Goal: Task Accomplishment & Management: Use online tool/utility

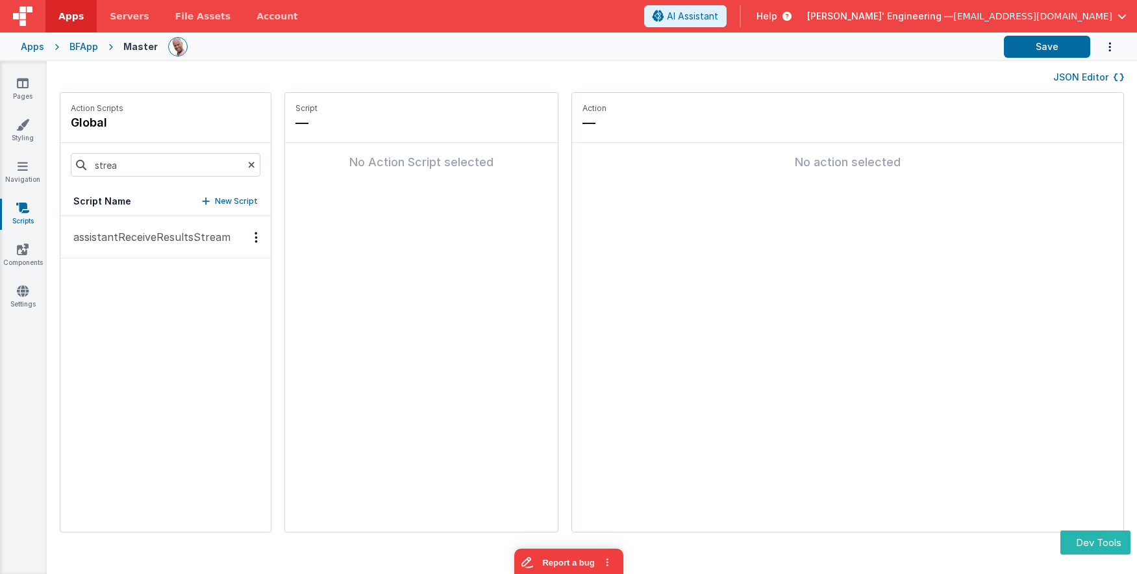
click at [169, 243] on p "assistantReceiveResultsStream" at bounding box center [148, 237] width 165 height 16
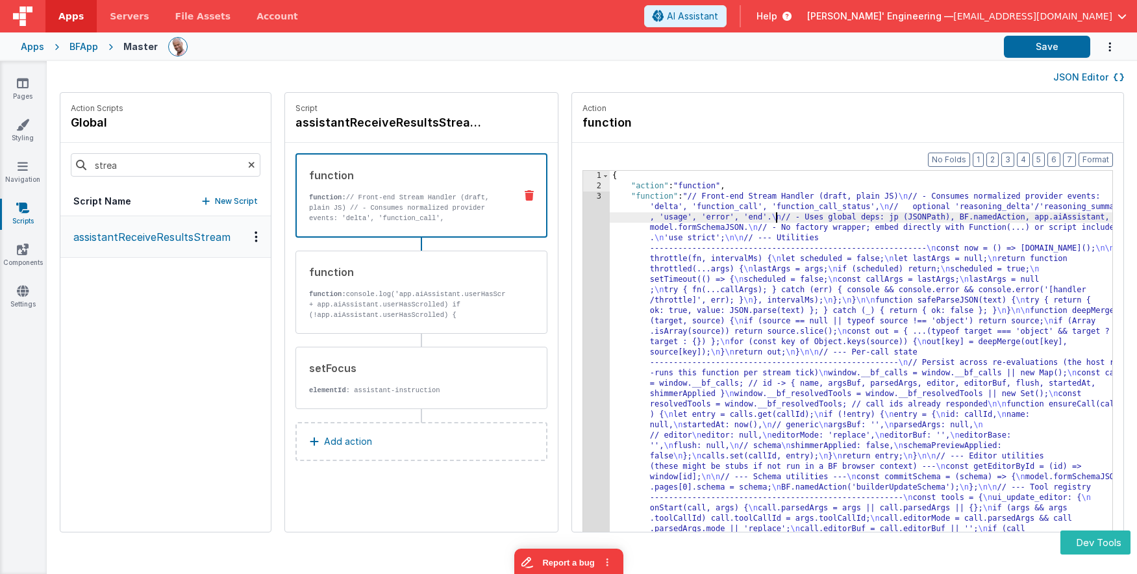
drag, startPoint x: 754, startPoint y: 221, endPoint x: 710, endPoint y: 218, distance: 44.9
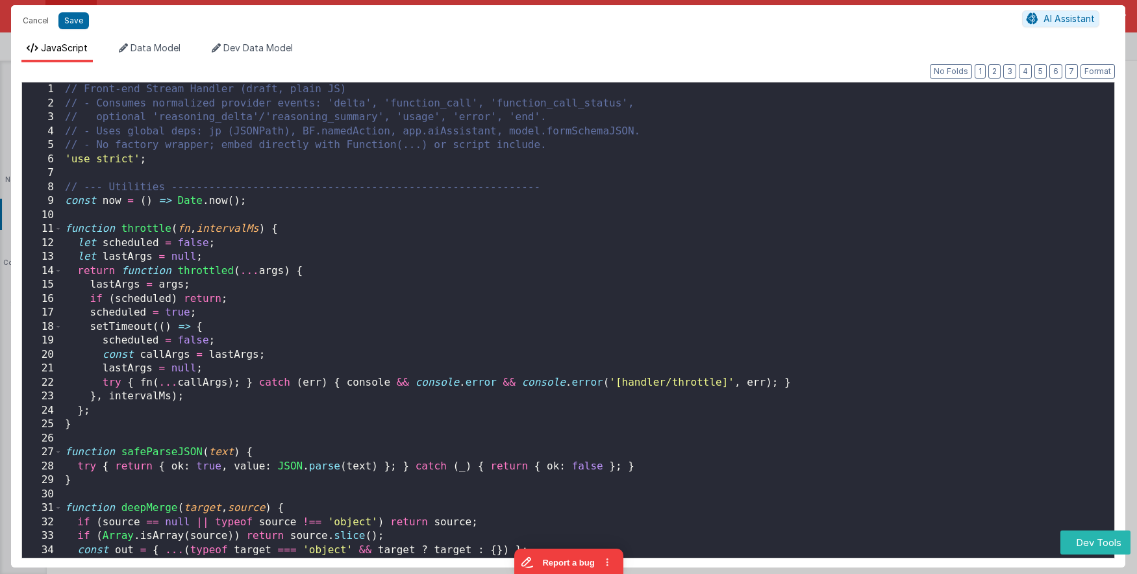
click at [574, 217] on div "// Front-end Stream Handler (draft, plain JS) // - Consumes normalized provider…" at bounding box center [588, 337] width 1052 height 511
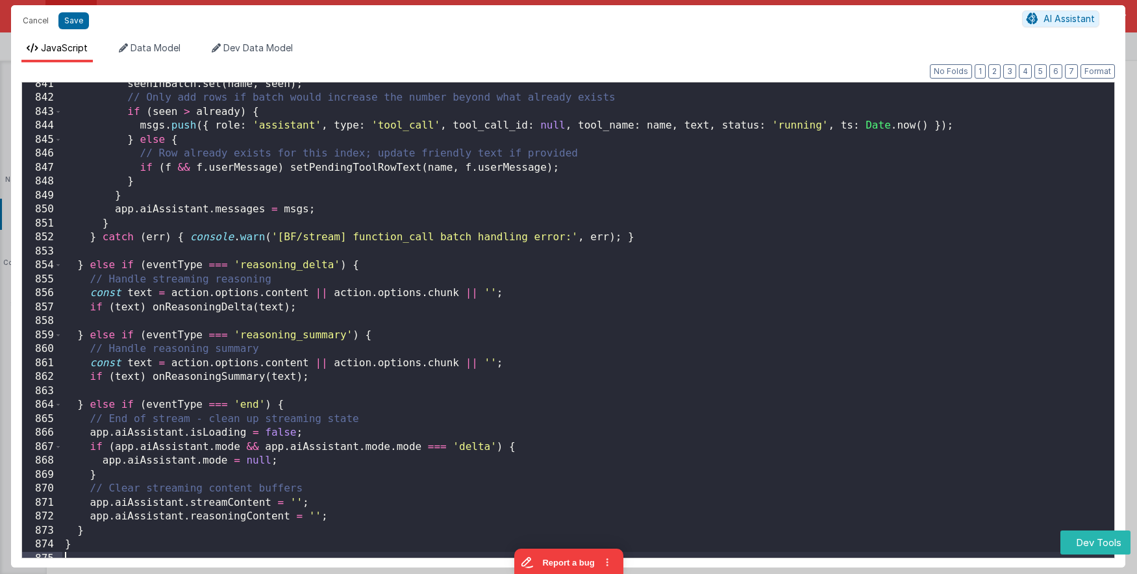
scroll to position [11746, 0]
click at [82, 16] on button "Save" at bounding box center [73, 20] width 31 height 17
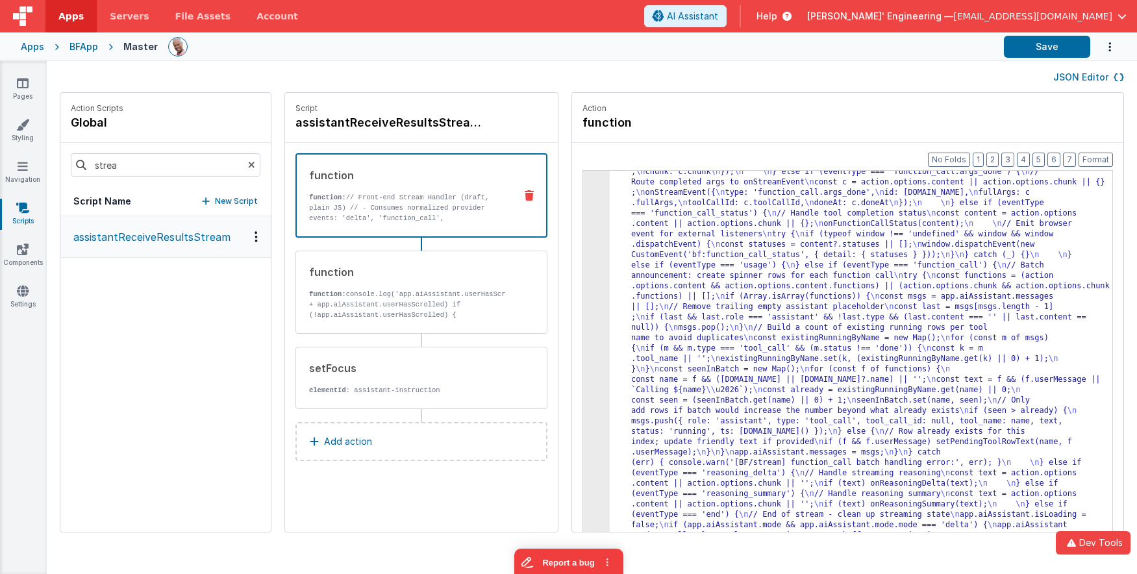
scroll to position [3120, 0]
click at [1037, 40] on button "Save" at bounding box center [1047, 47] width 86 height 22
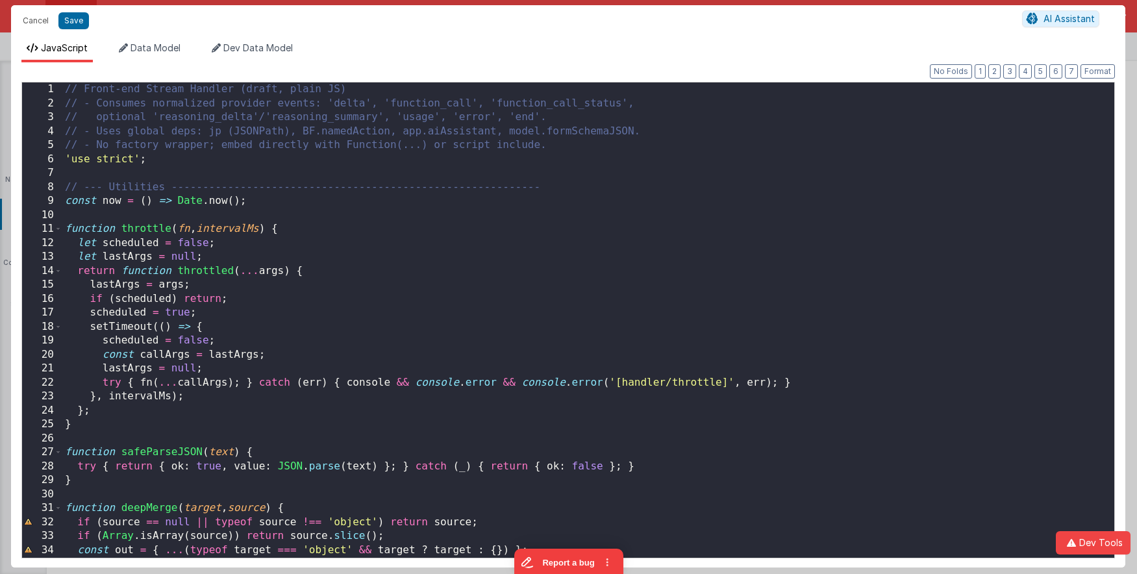
click at [567, 206] on div "// Front-end Stream Handler (draft, plain JS) // - Consumes normalized provider…" at bounding box center [588, 333] width 1052 height 503
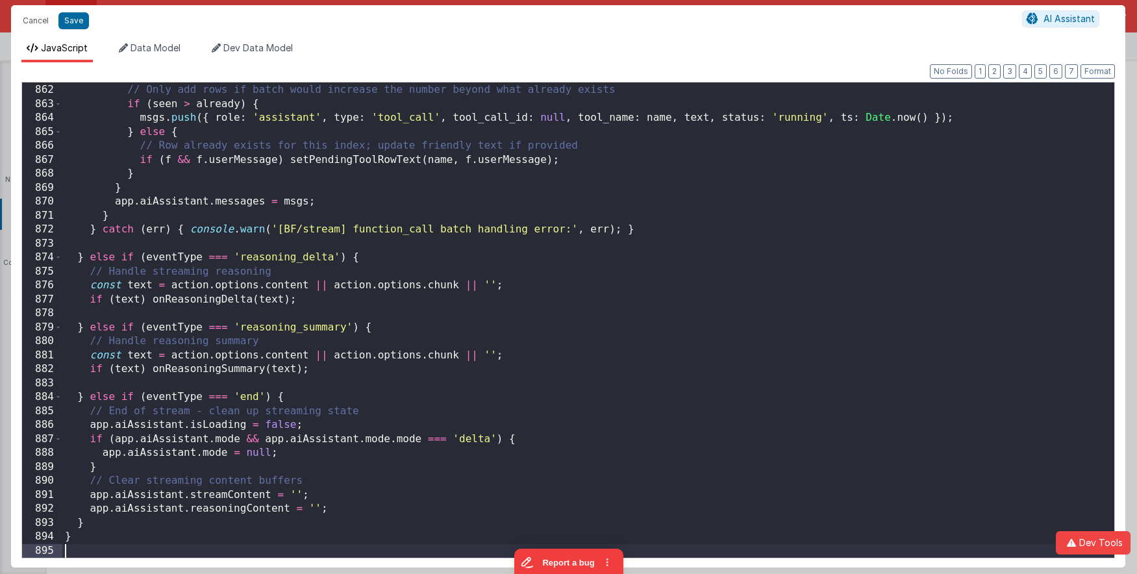
scroll to position [12032, 0]
click at [79, 21] on button "Save" at bounding box center [73, 20] width 31 height 17
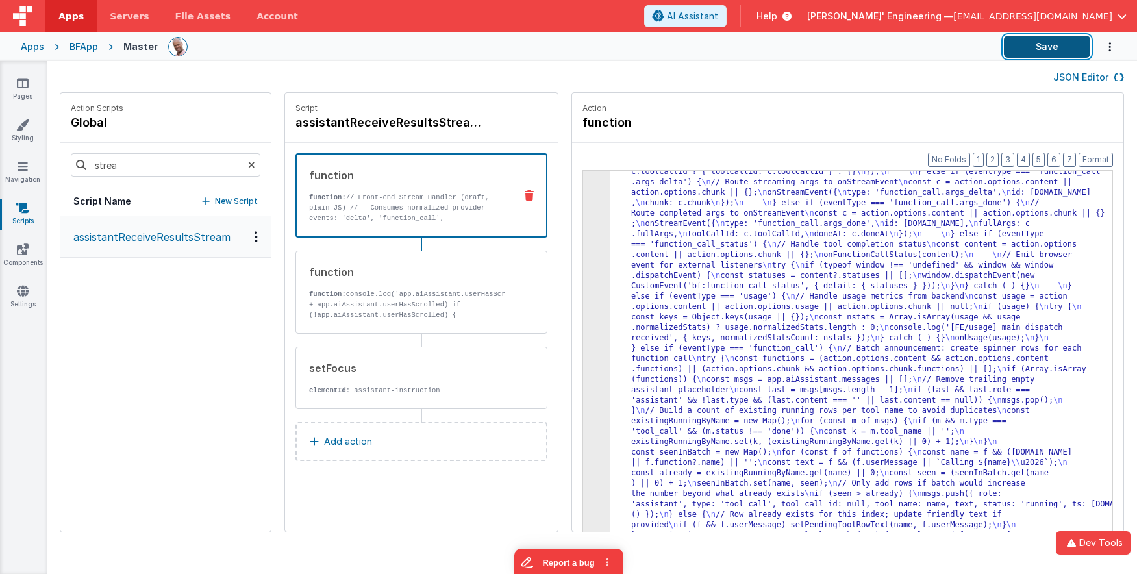
click at [1032, 46] on button "Save" at bounding box center [1047, 47] width 86 height 22
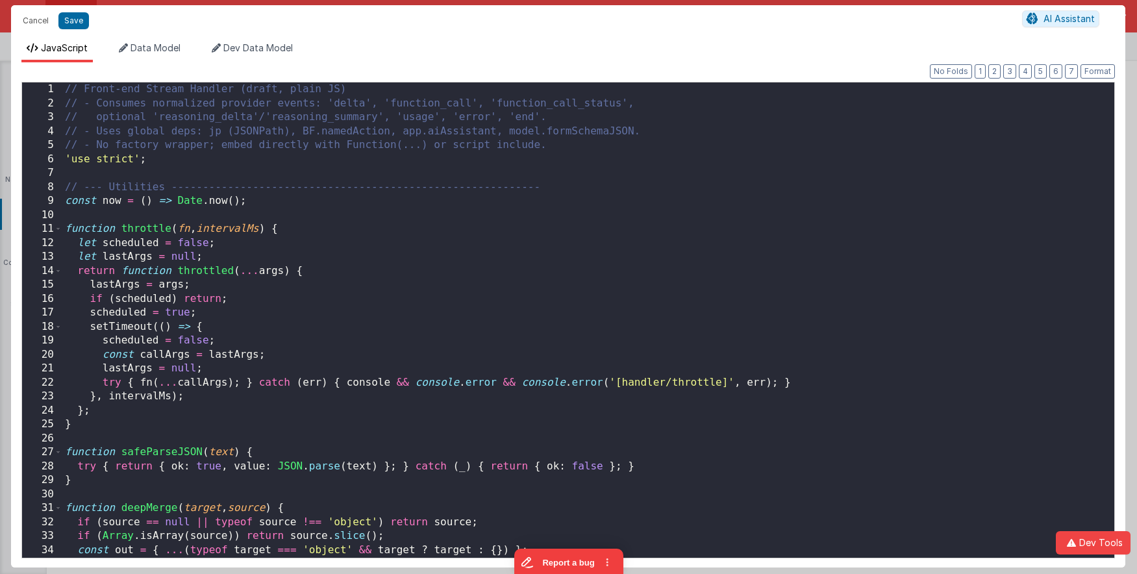
click at [578, 187] on div "// Front-end Stream Handler (draft, plain JS) // - Consumes normalized provider…" at bounding box center [588, 333] width 1052 height 503
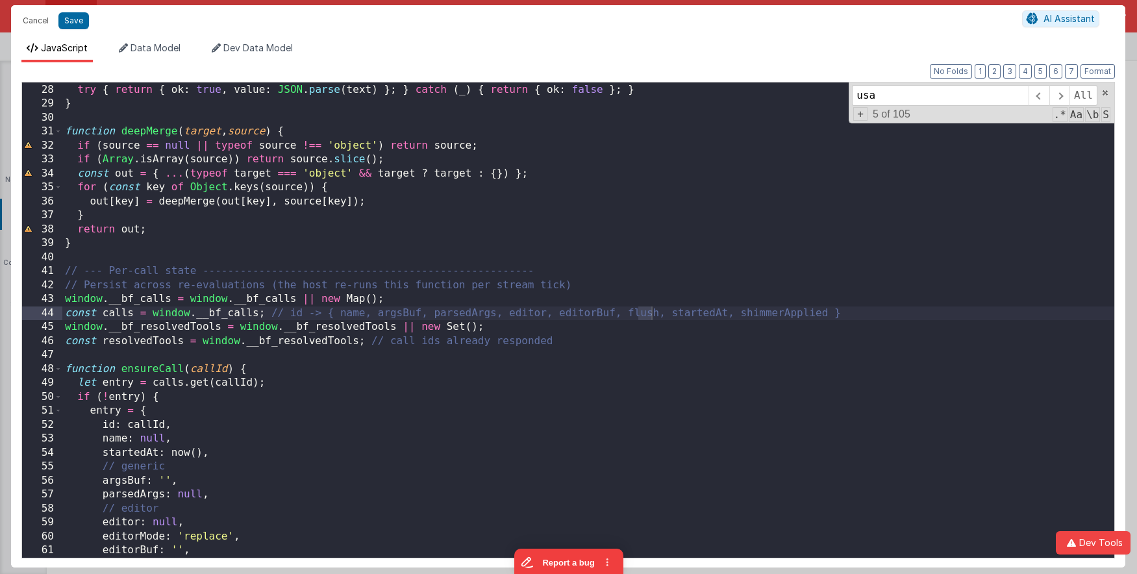
scroll to position [7454, 0]
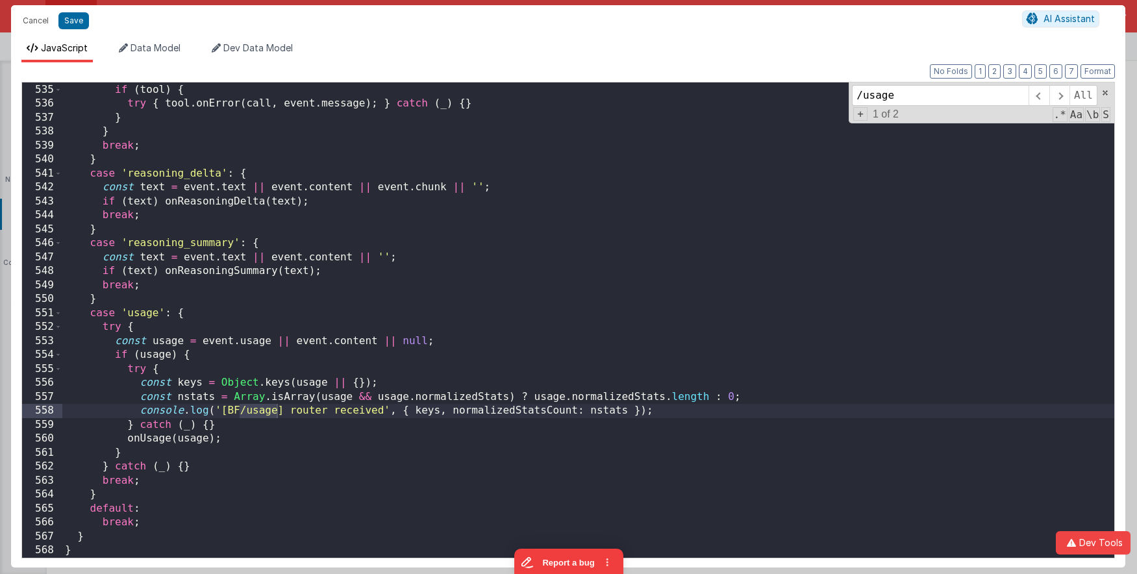
type input "/usage"
click at [644, 228] on div "const tool = tools [ call . name ] ; if ( tool ) { try { tool . onError ( call …" at bounding box center [588, 320] width 1052 height 503
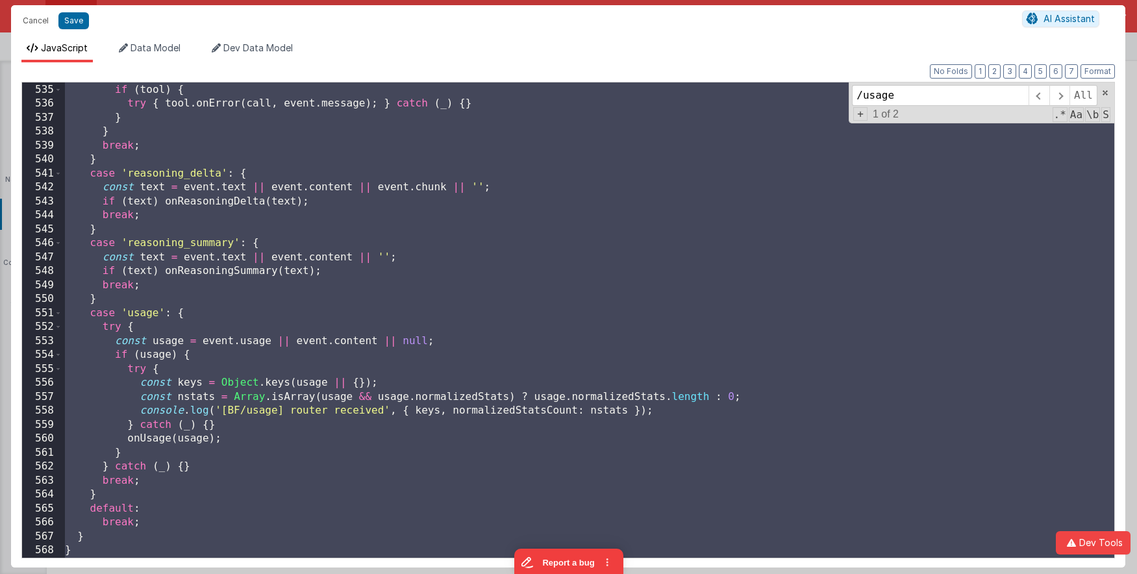
scroll to position [12102, 0]
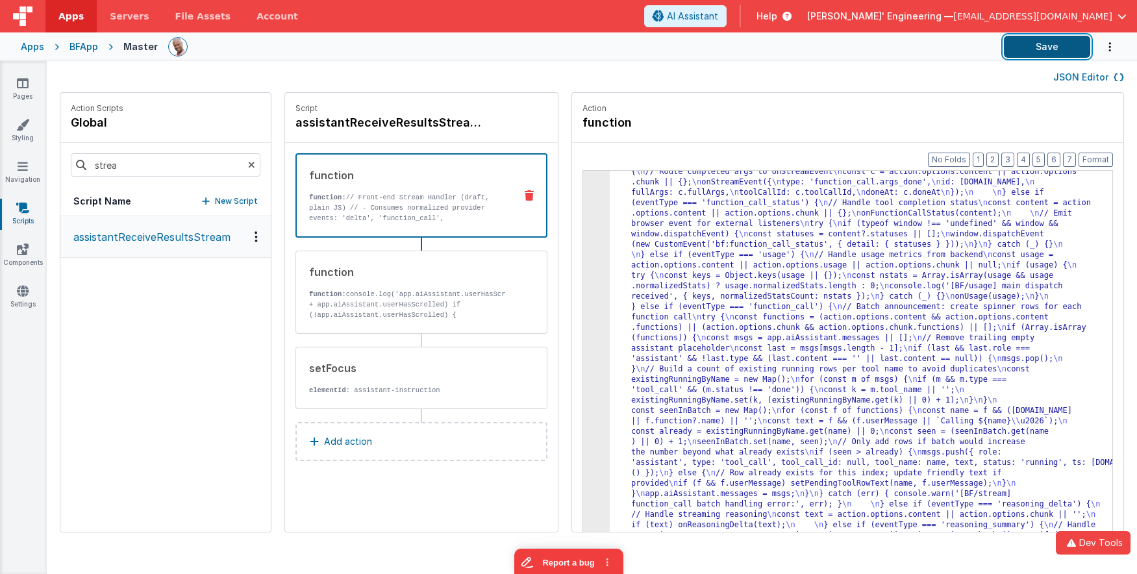
click at [1023, 45] on button "Save" at bounding box center [1047, 47] width 86 height 22
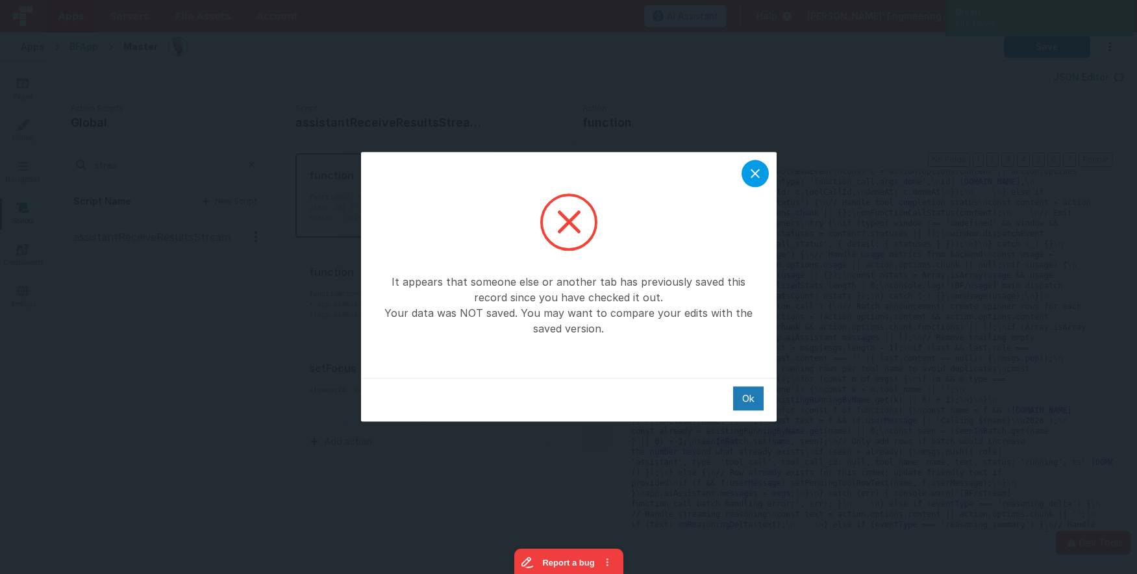
click at [758, 171] on icon at bounding box center [755, 173] width 9 height 9
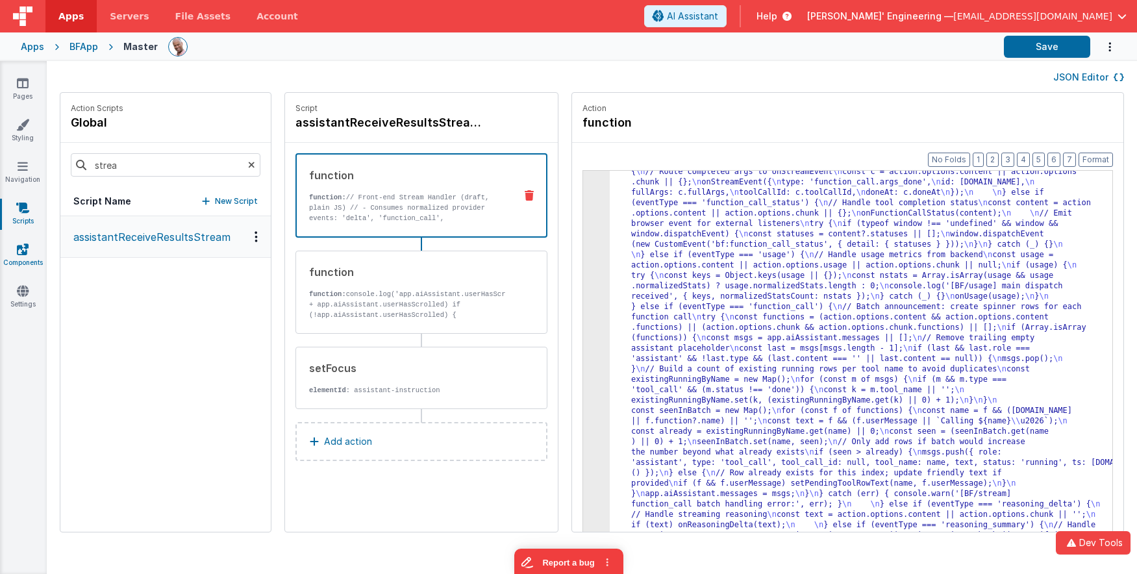
click at [27, 248] on icon at bounding box center [23, 249] width 12 height 13
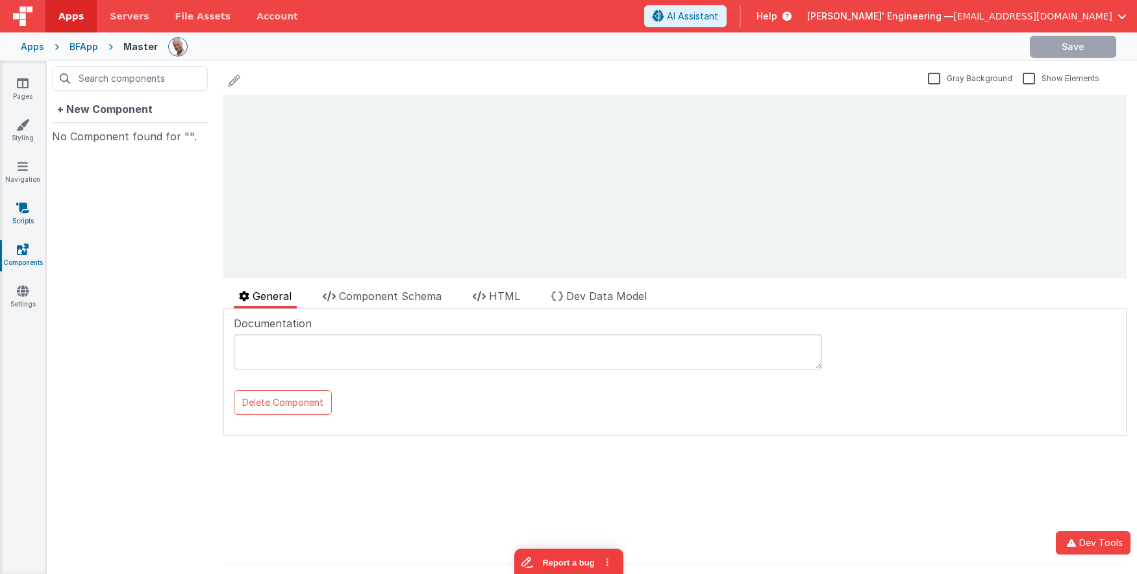
click at [22, 218] on link "Scripts" at bounding box center [22, 214] width 47 height 26
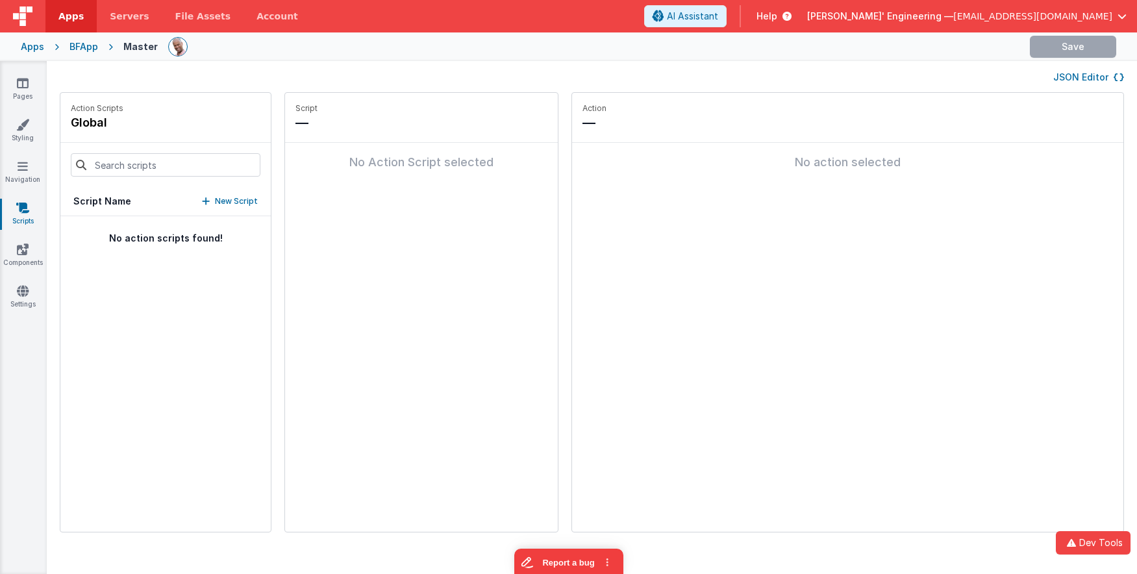
type input "strea"
drag, startPoint x: 173, startPoint y: 233, endPoint x: 184, endPoint y: 232, distance: 11.1
click at [173, 233] on p "assistantReceiveResultsStream" at bounding box center [148, 237] width 165 height 16
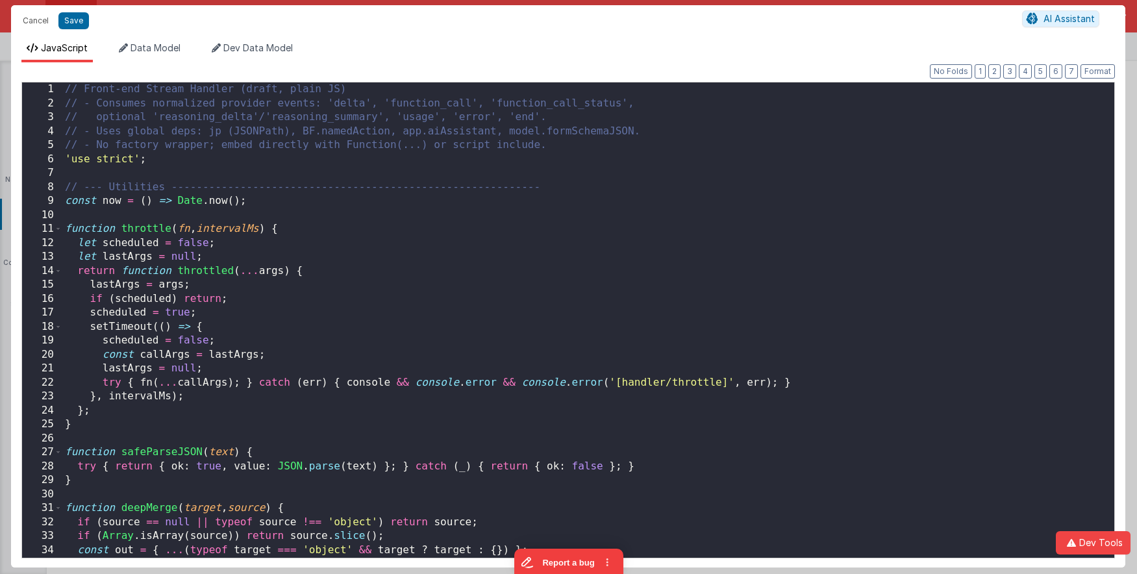
click at [575, 216] on div "// Front-end Stream Handler (draft, plain JS) // - Consumes normalized provider…" at bounding box center [588, 333] width 1052 height 503
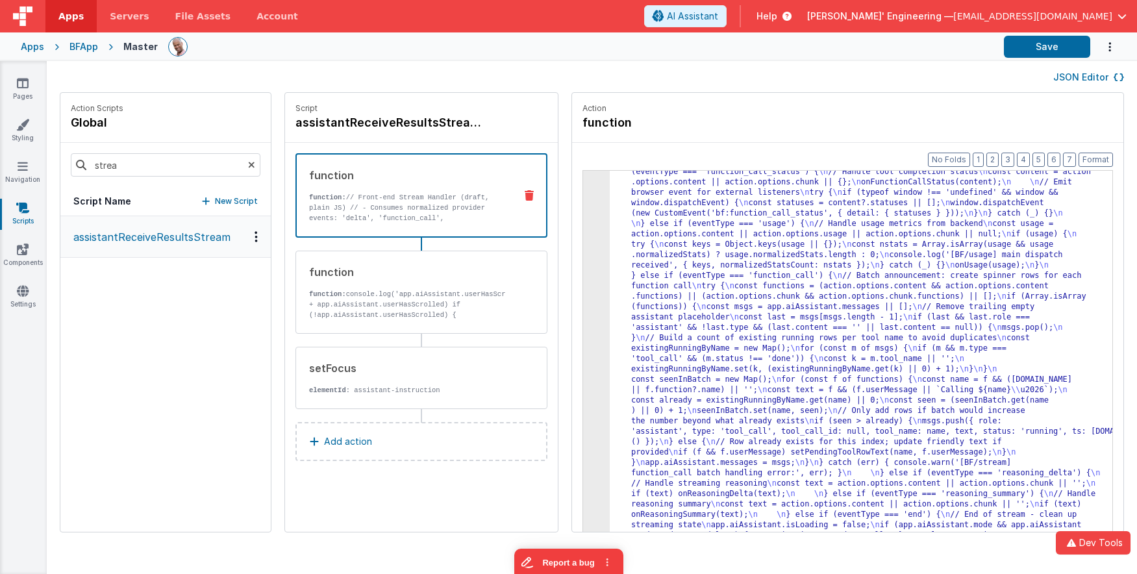
scroll to position [3214, 0]
click at [1067, 45] on button "Save" at bounding box center [1047, 47] width 86 height 22
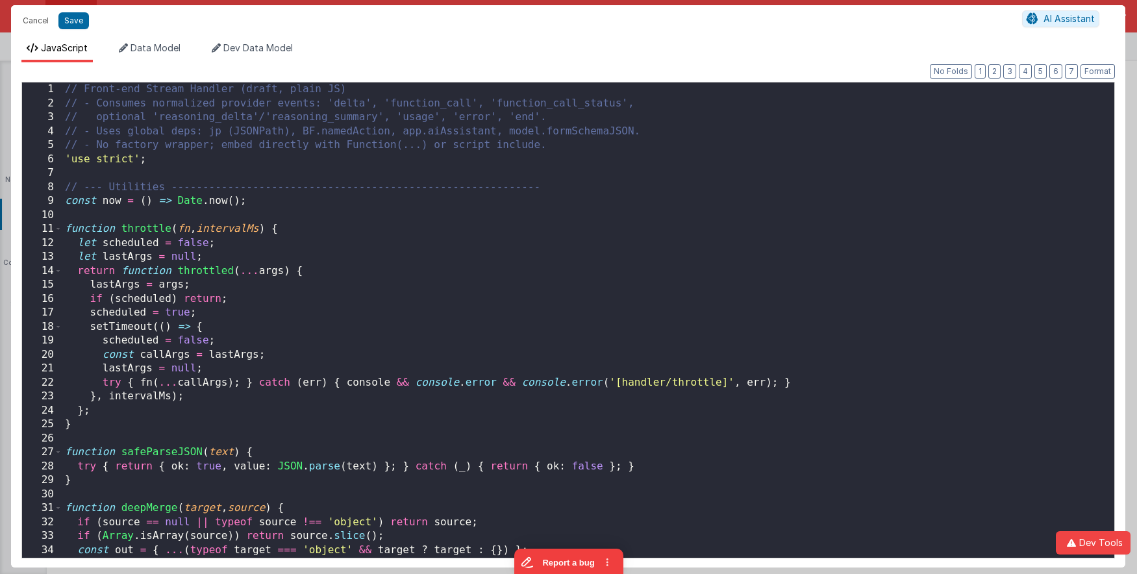
click at [577, 234] on div "// Front-end Stream Handler (draft, plain JS) // - Consumes normalized provider…" at bounding box center [588, 333] width 1052 height 503
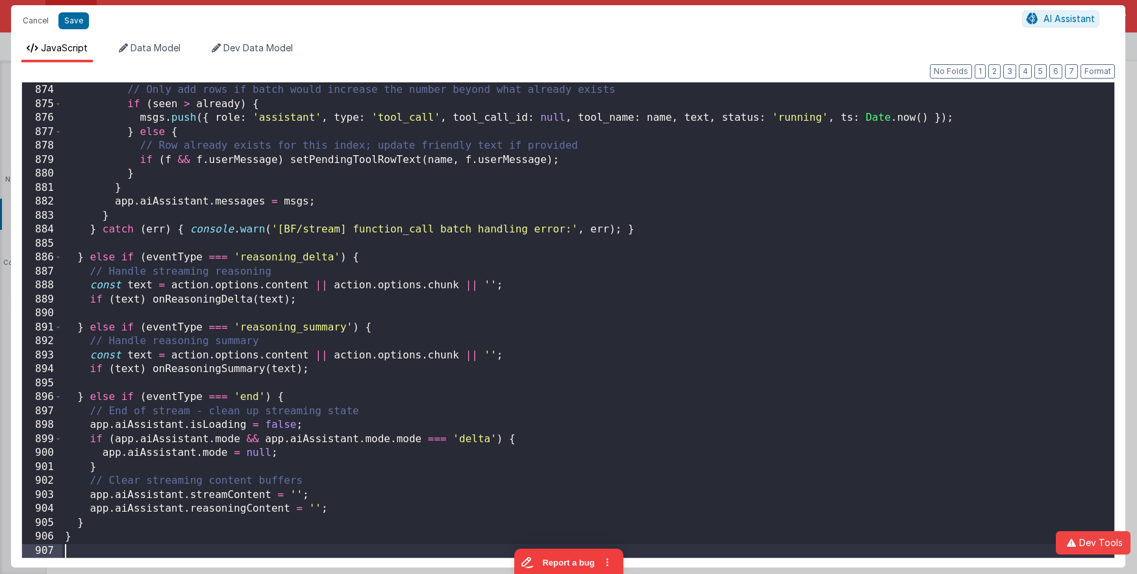
scroll to position [12200, 0]
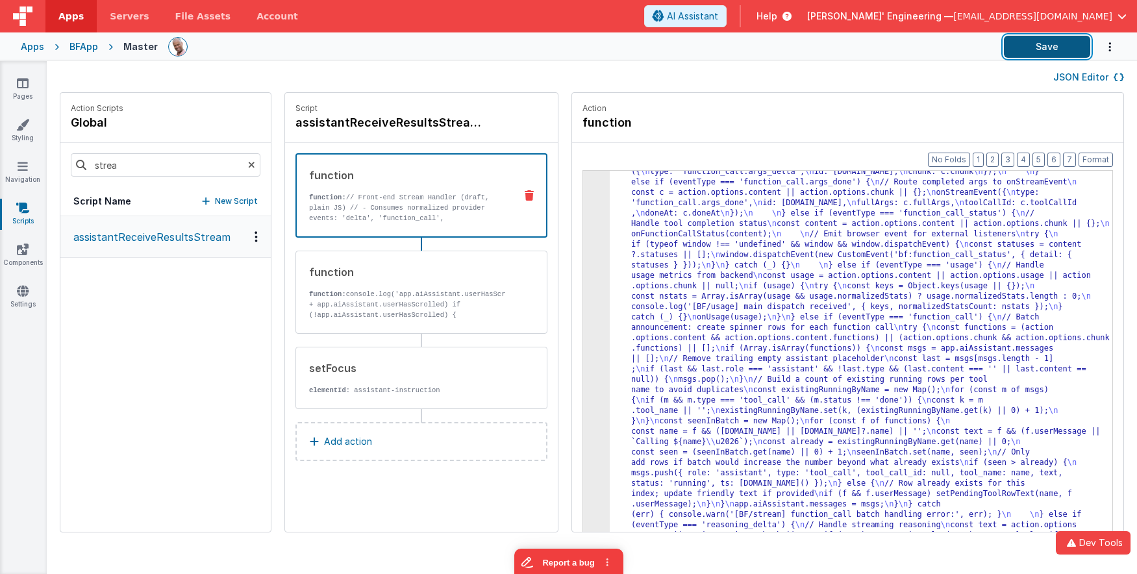
click at [1028, 55] on button "Save" at bounding box center [1047, 47] width 86 height 22
click at [1040, 52] on button "Save" at bounding box center [1047, 47] width 86 height 22
drag, startPoint x: 669, startPoint y: 200, endPoint x: 645, endPoint y: 201, distance: 24.0
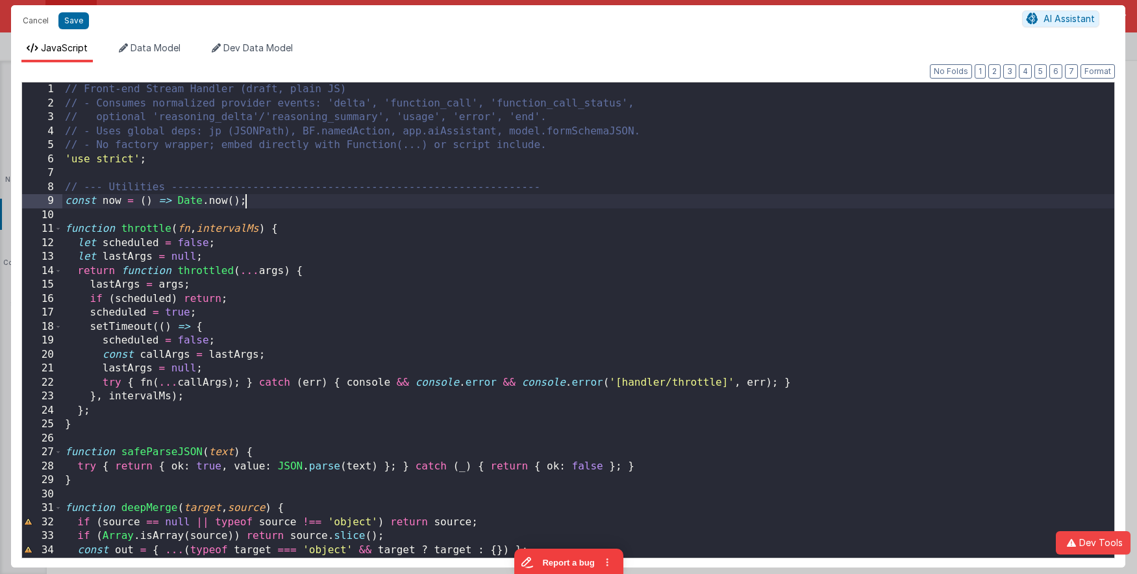
click at [580, 196] on div "// Front-end Stream Handler (draft, plain JS) // - Consumes normalized provider…" at bounding box center [588, 333] width 1052 height 503
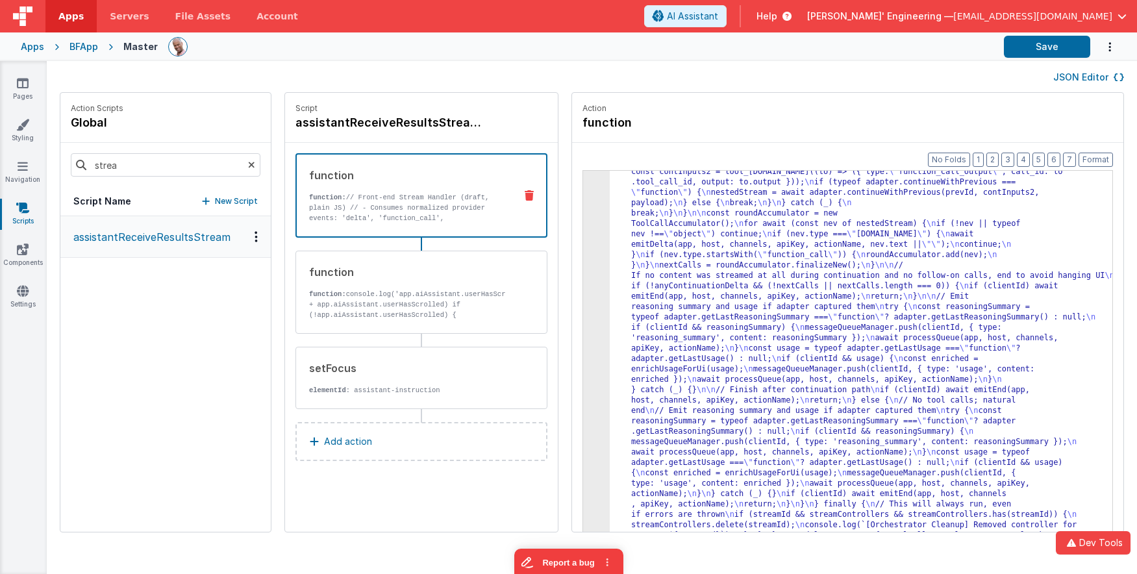
scroll to position [2154, 0]
click at [1040, 43] on button "Save" at bounding box center [1047, 47] width 86 height 22
click at [710, 62] on div "JSON Editor" at bounding box center [592, 76] width 1090 height 31
click at [738, 134] on div "Action function" at bounding box center [847, 118] width 551 height 50
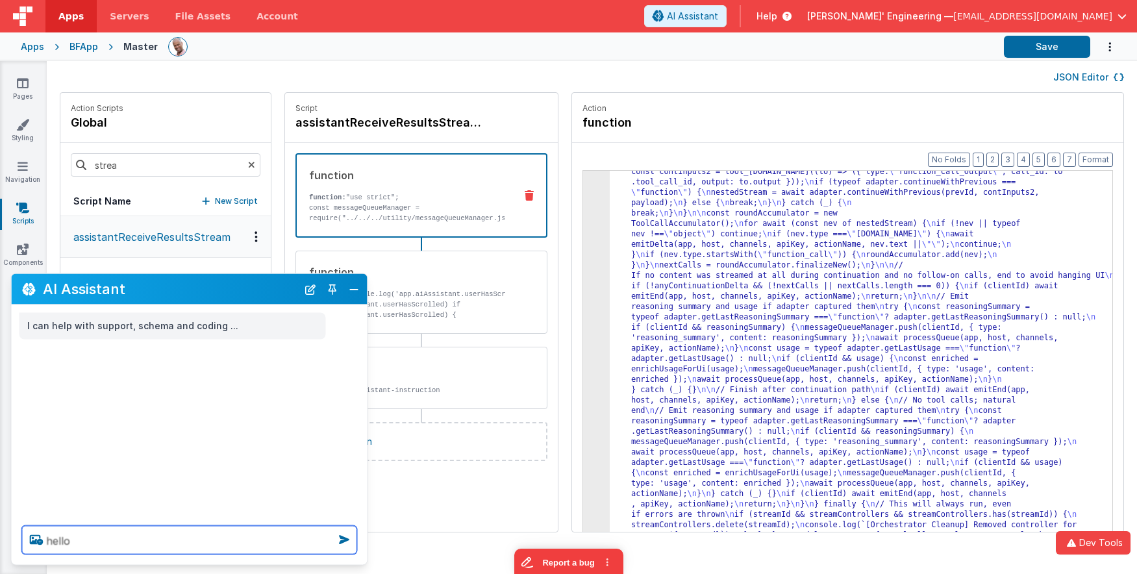
type textarea "hello"
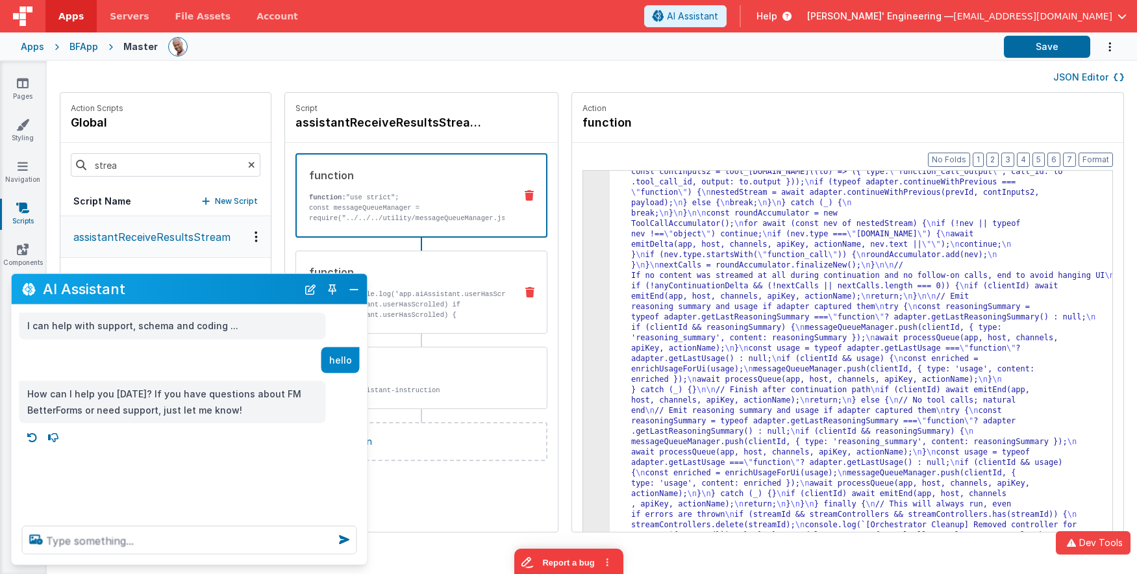
click at [355, 284] on button "Close" at bounding box center [353, 289] width 17 height 18
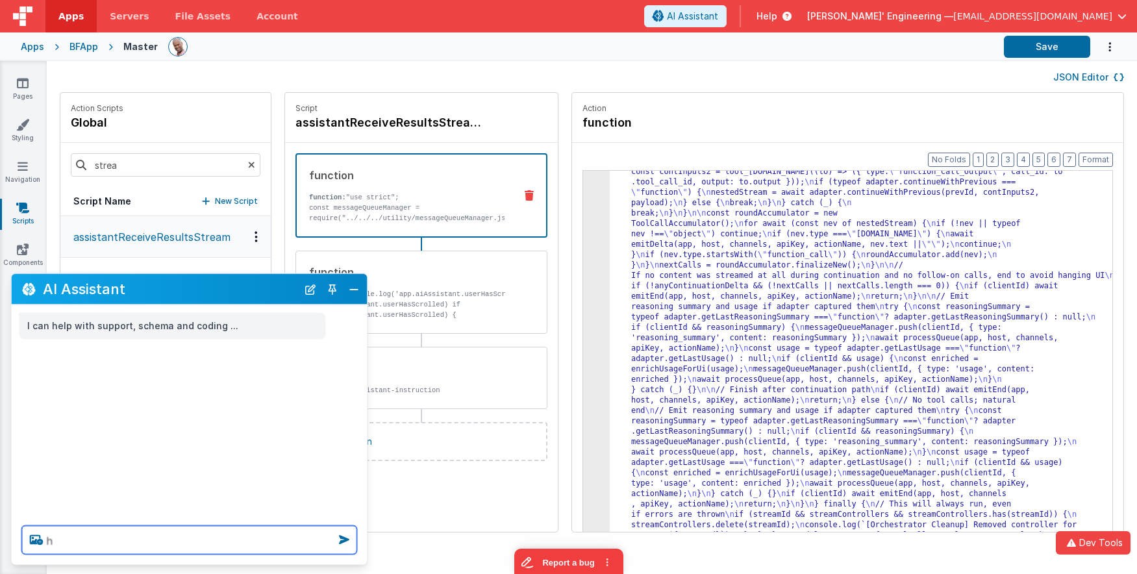
type textarea "h"
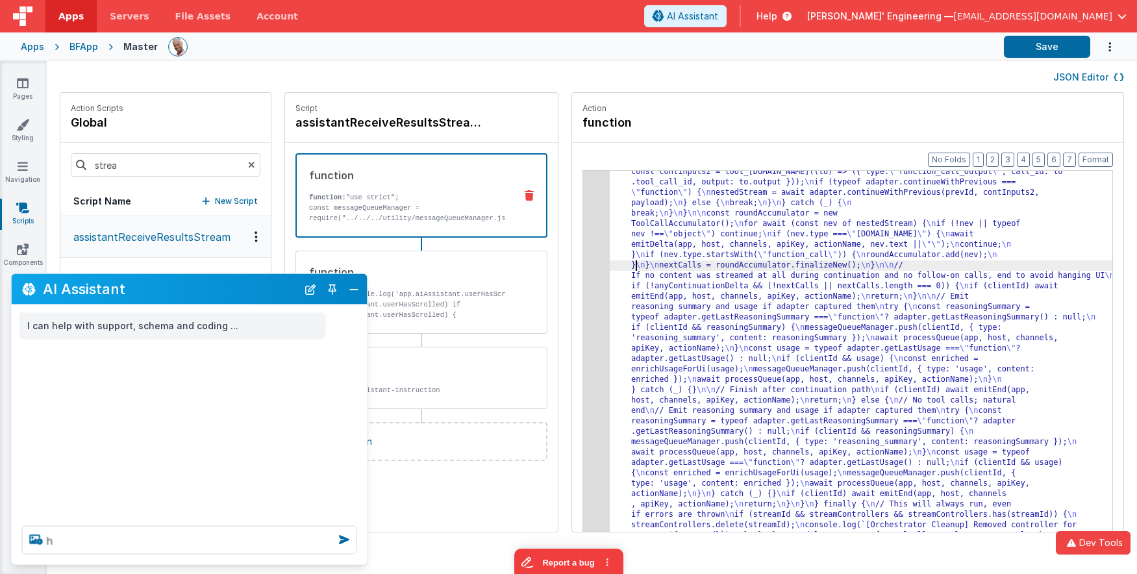
drag, startPoint x: 352, startPoint y: 286, endPoint x: 421, endPoint y: 282, distance: 69.5
click at [351, 286] on button "Close" at bounding box center [353, 289] width 17 height 18
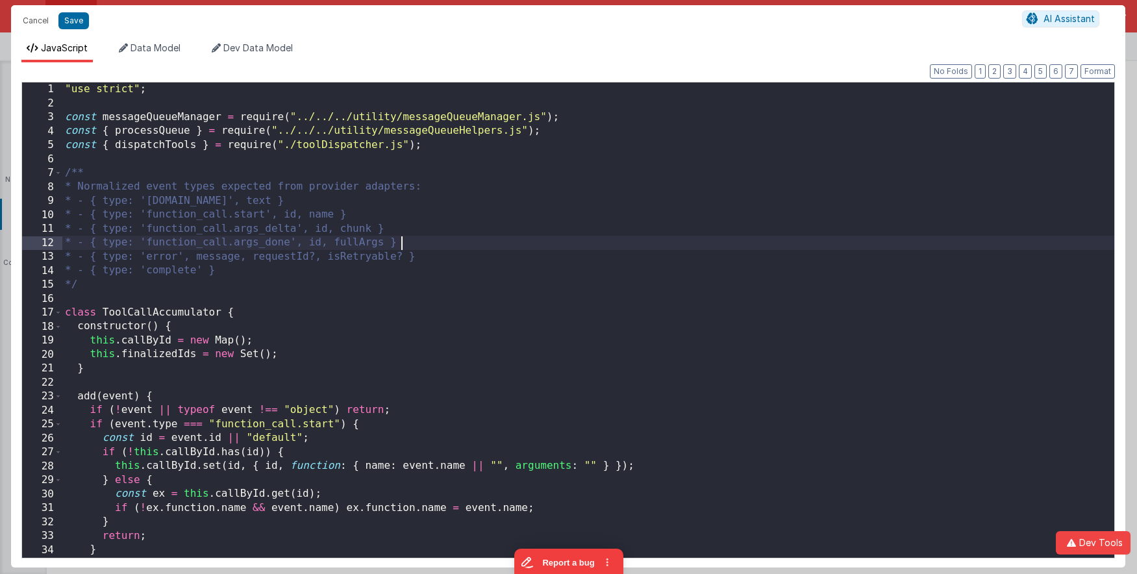
click at [571, 238] on div ""use strict" ; const messageQueueManager = require ( "../../../utility/messageQ…" at bounding box center [588, 333] width 1052 height 503
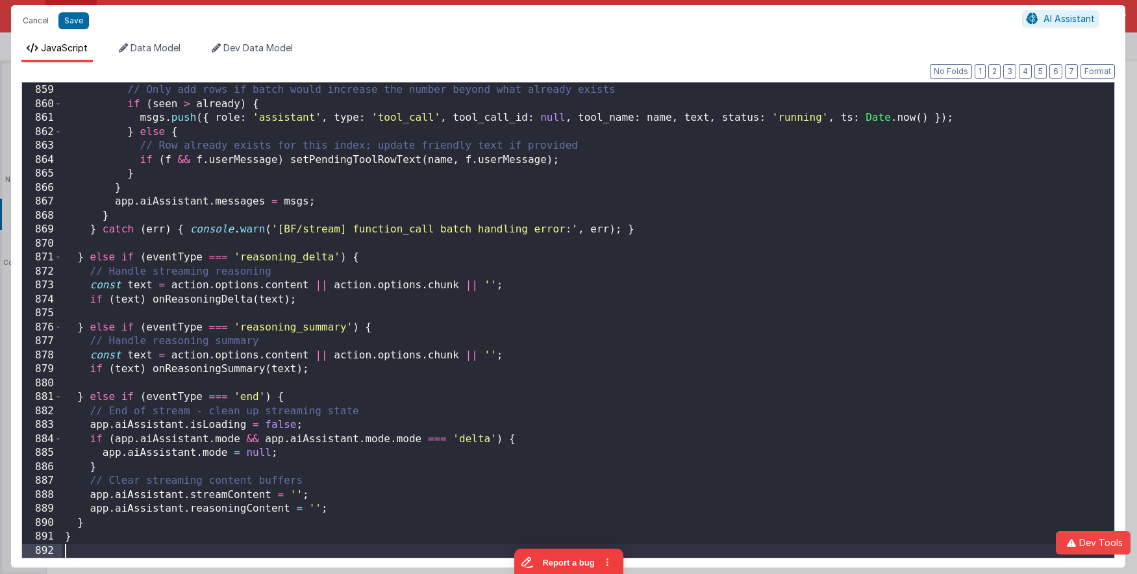
scroll to position [11990, 0]
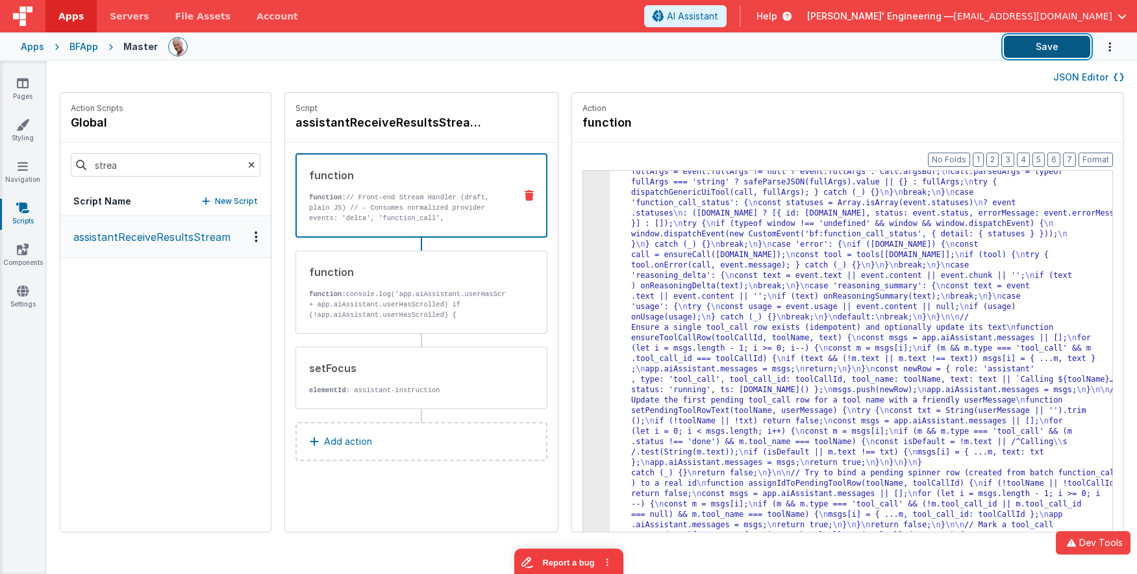
click at [1043, 56] on button "Save" at bounding box center [1047, 47] width 86 height 22
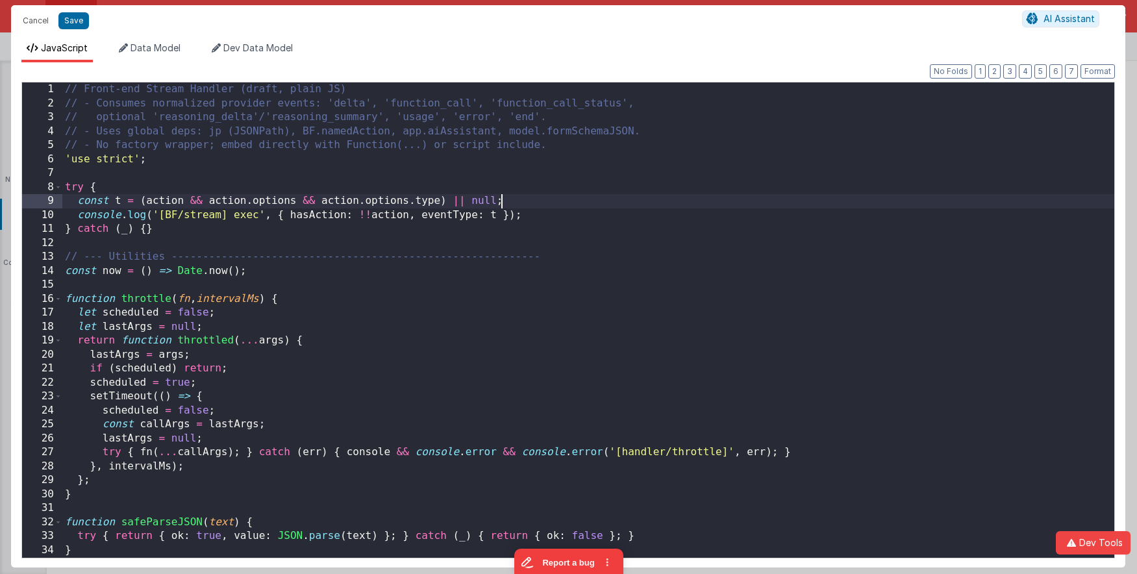
scroll to position [0, 0]
click at [572, 200] on div "// Front-end Stream Handler (draft, plain JS) // - Consumes normalized provider…" at bounding box center [588, 333] width 1052 height 503
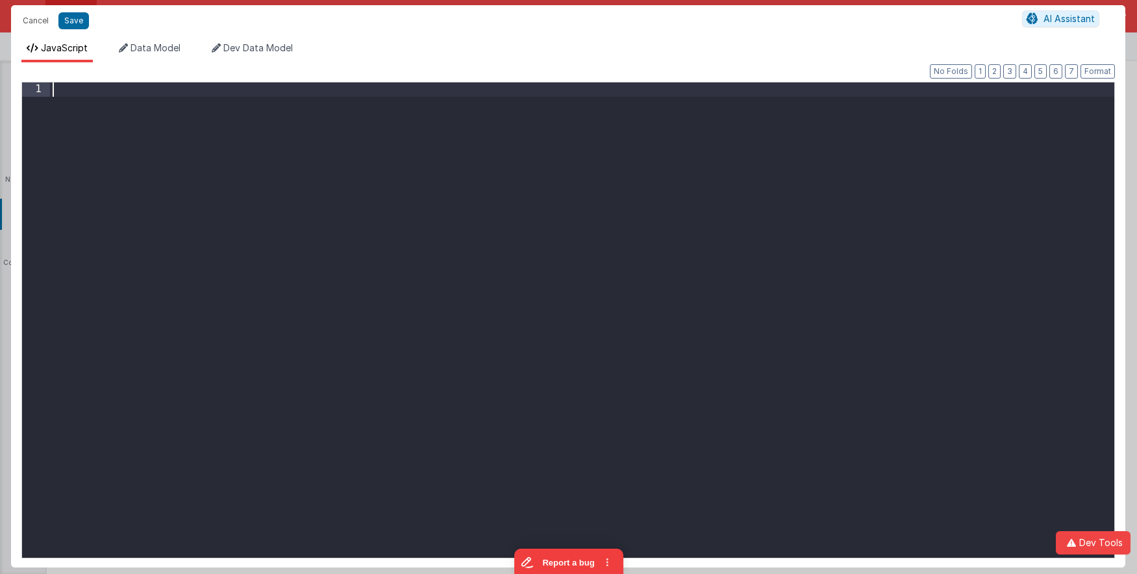
click at [693, 329] on div at bounding box center [582, 333] width 1064 height 503
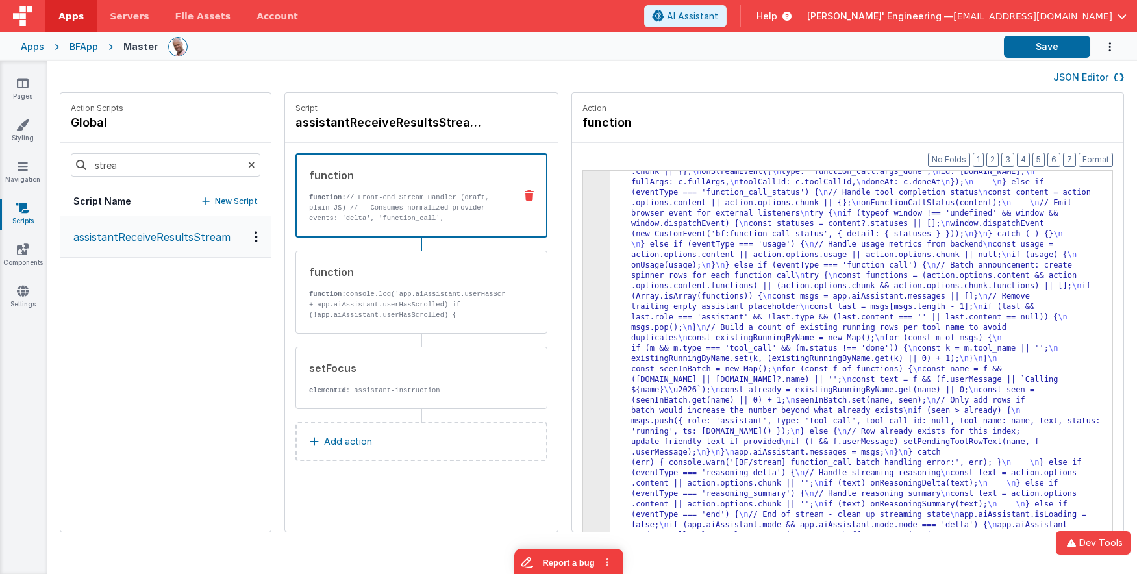
scroll to position [3141, 0]
click at [1027, 47] on button "Save" at bounding box center [1047, 47] width 86 height 22
